Goal: Navigation & Orientation: Find specific page/section

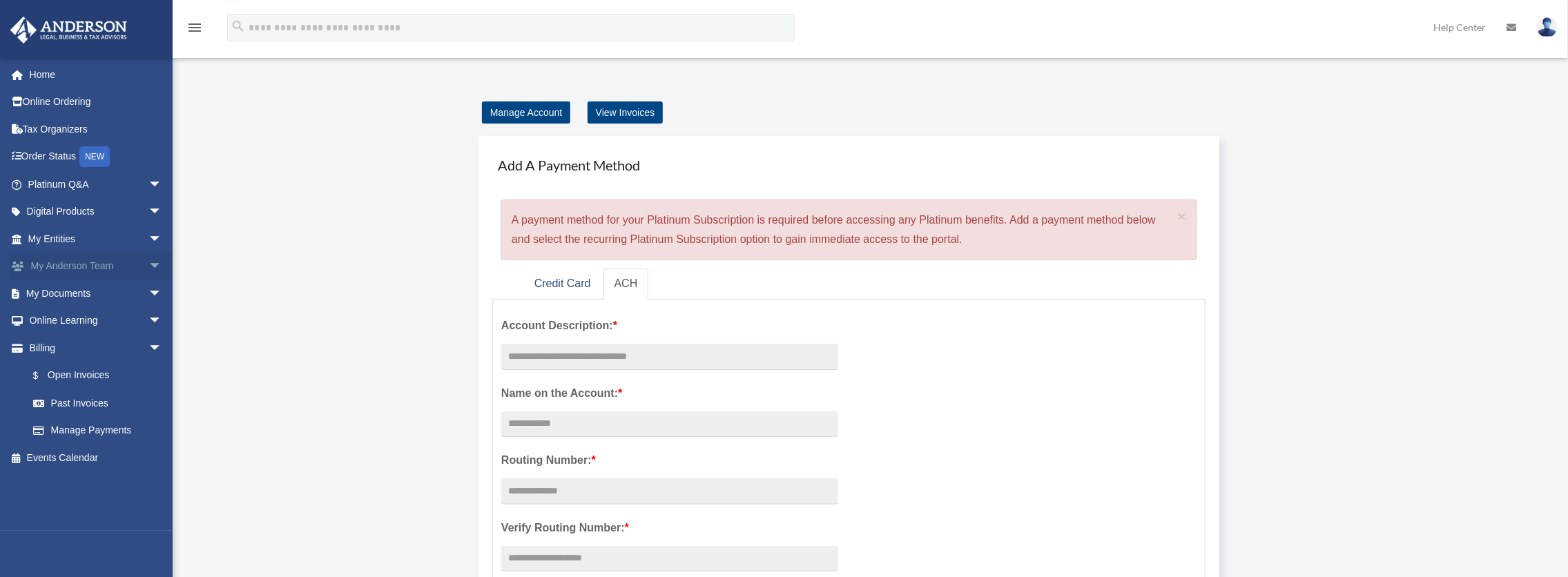
click at [99, 261] on link "My [PERSON_NAME] Team arrow_drop_down" at bounding box center [96, 267] width 173 height 28
click at [63, 237] on link "My Entities arrow_drop_down" at bounding box center [96, 239] width 173 height 28
click at [50, 237] on link "My Entities arrow_drop_down" at bounding box center [96, 239] width 173 height 28
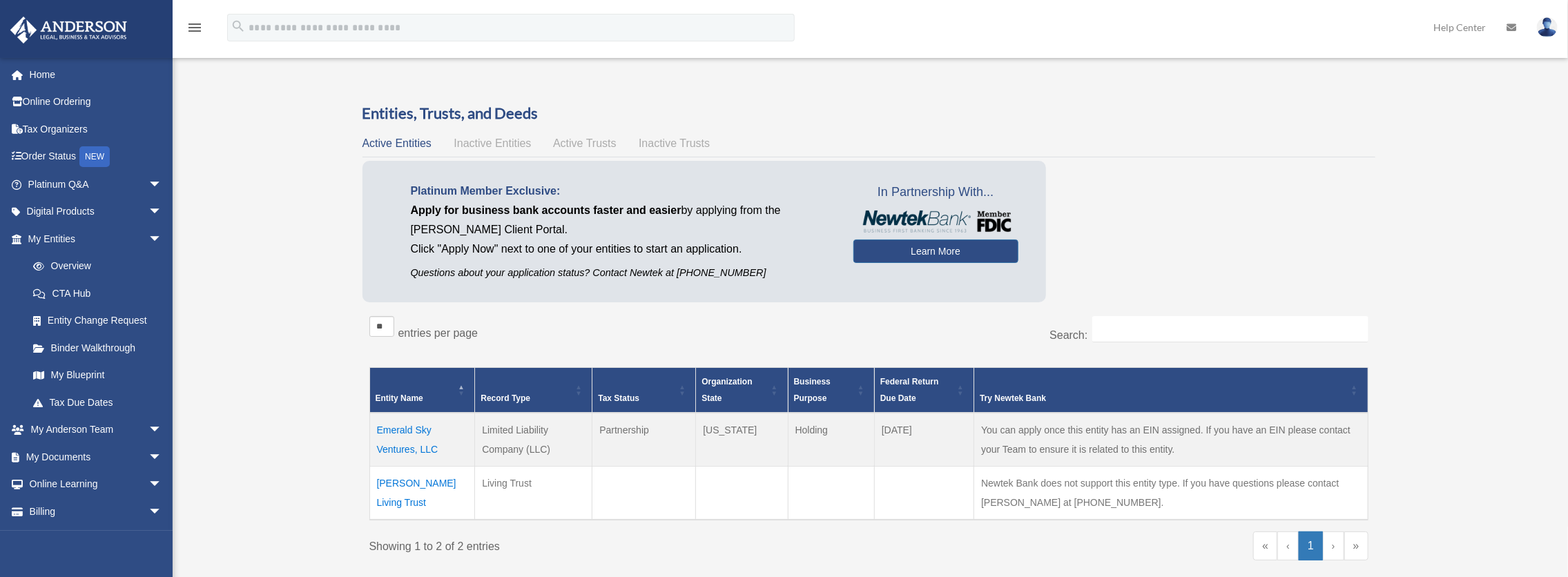
click at [253, 320] on div "Overview huski23@yahoo.com Sign Out 2001angeluis@gmail.com Home Online Ordering…" at bounding box center [784, 349] width 1568 height 573
click at [38, 124] on link "Tax Organizers" at bounding box center [96, 129] width 173 height 28
click at [149, 210] on span "arrow_drop_down" at bounding box center [163, 212] width 28 height 29
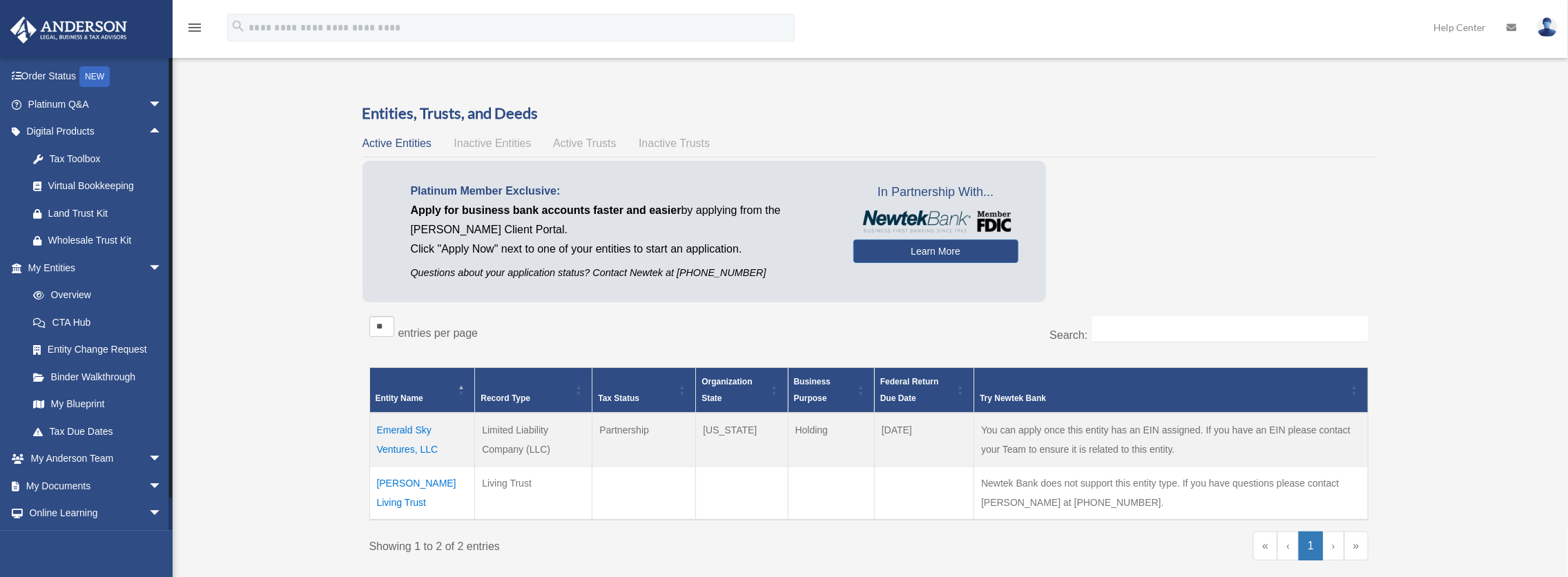
scroll to position [133, 0]
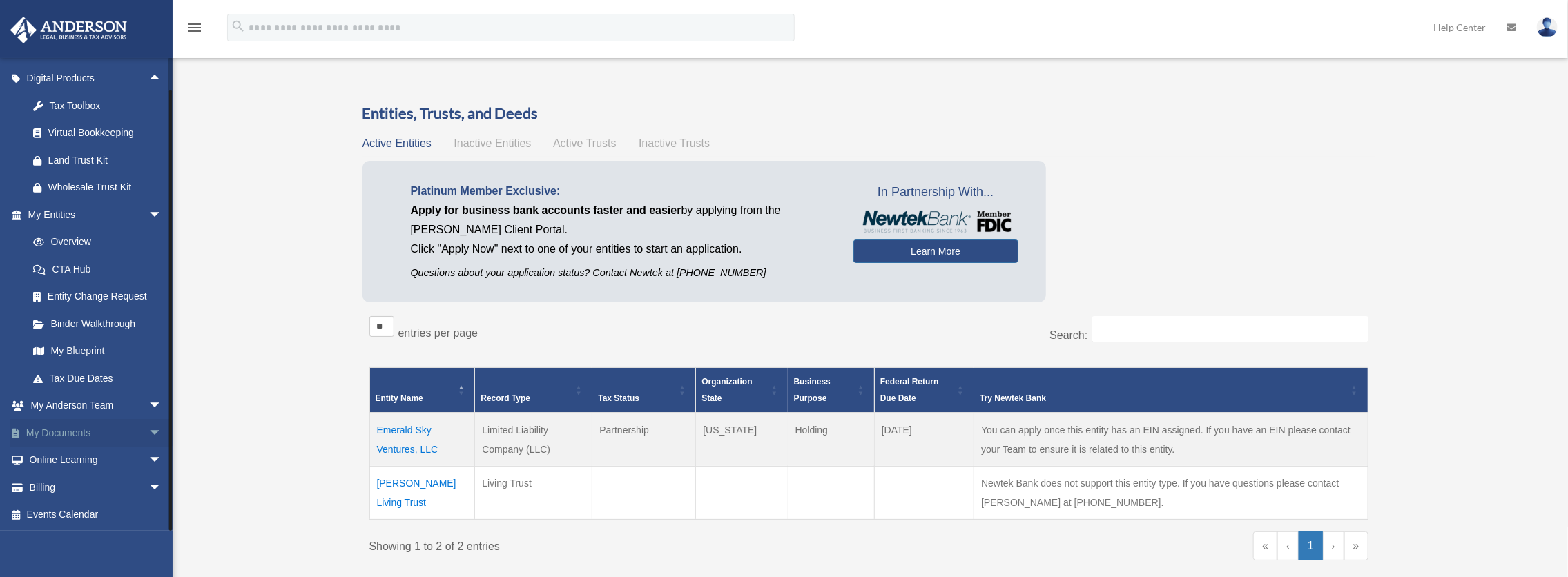
click at [149, 429] on span "arrow_drop_down" at bounding box center [163, 433] width 28 height 29
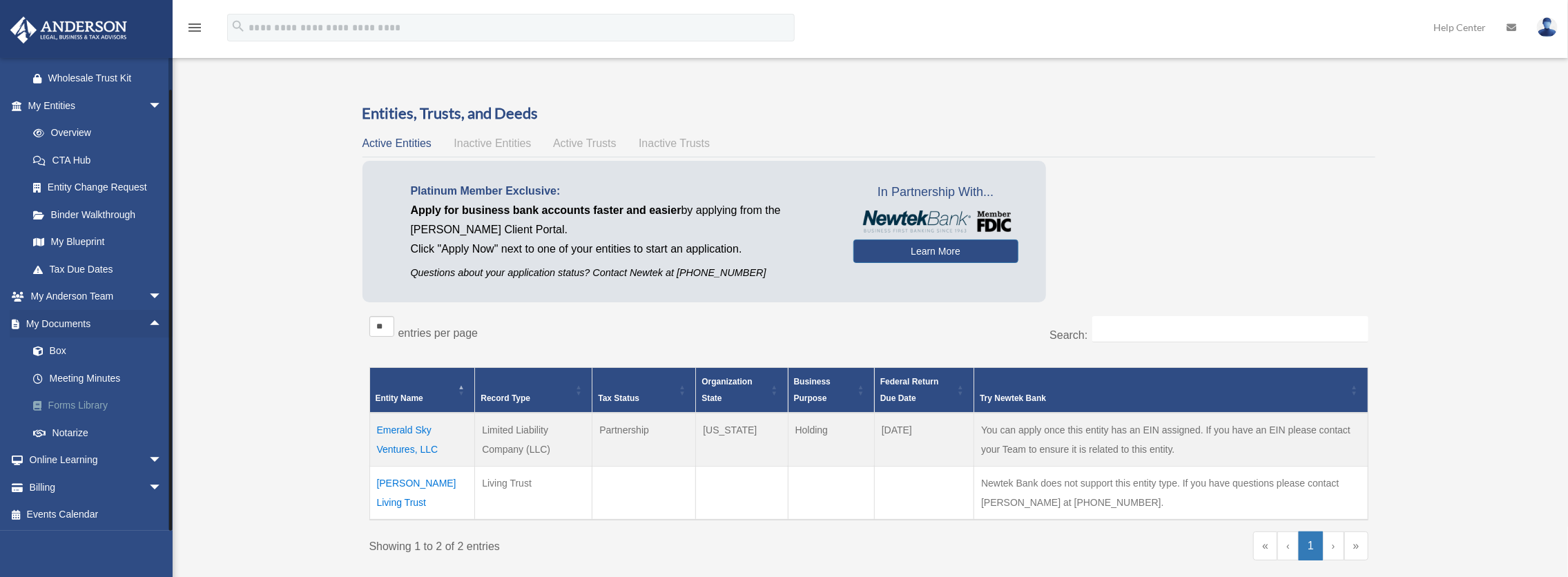
click at [86, 406] on link "Forms Library" at bounding box center [101, 406] width 163 height 28
